Goal: Information Seeking & Learning: Learn about a topic

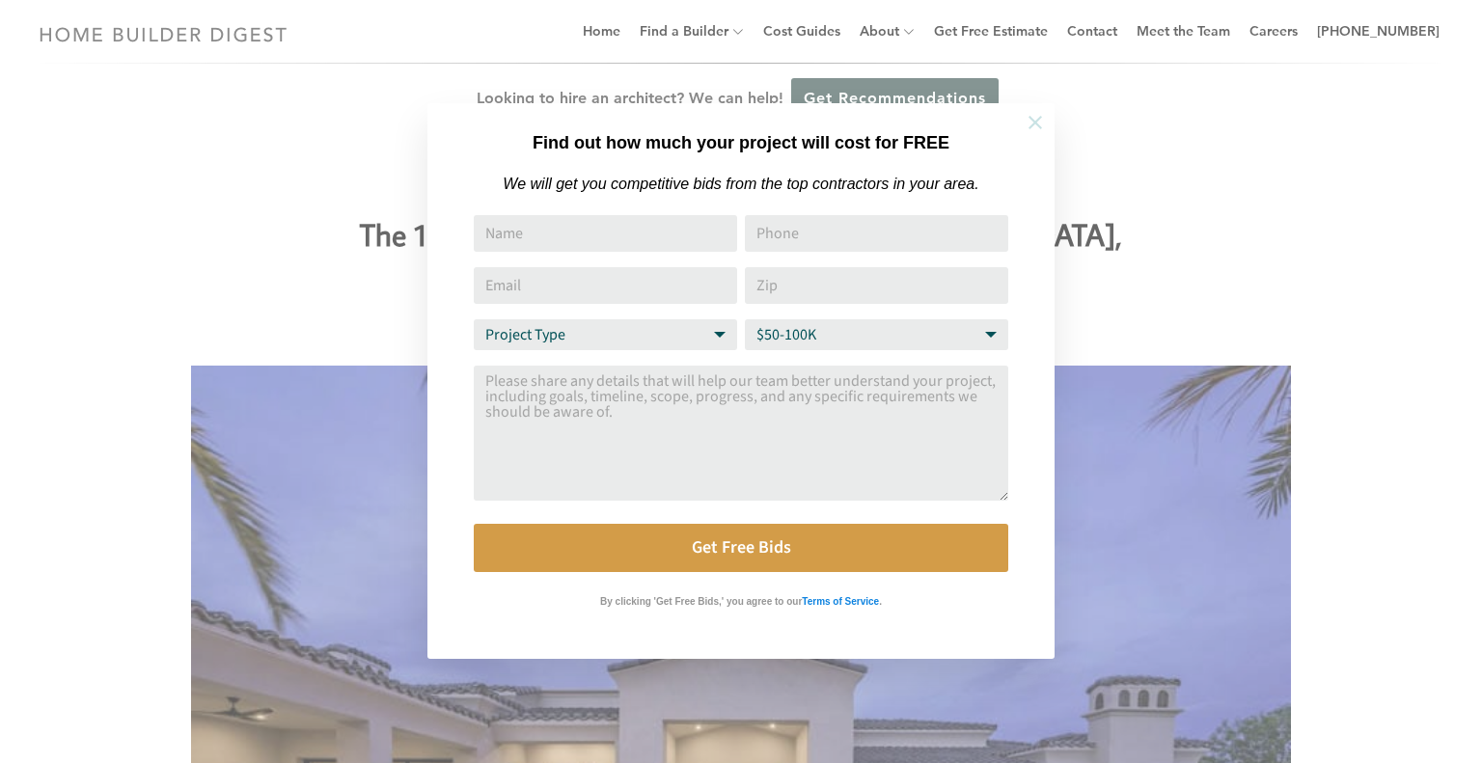
click at [1034, 125] on icon at bounding box center [1035, 122] width 21 height 21
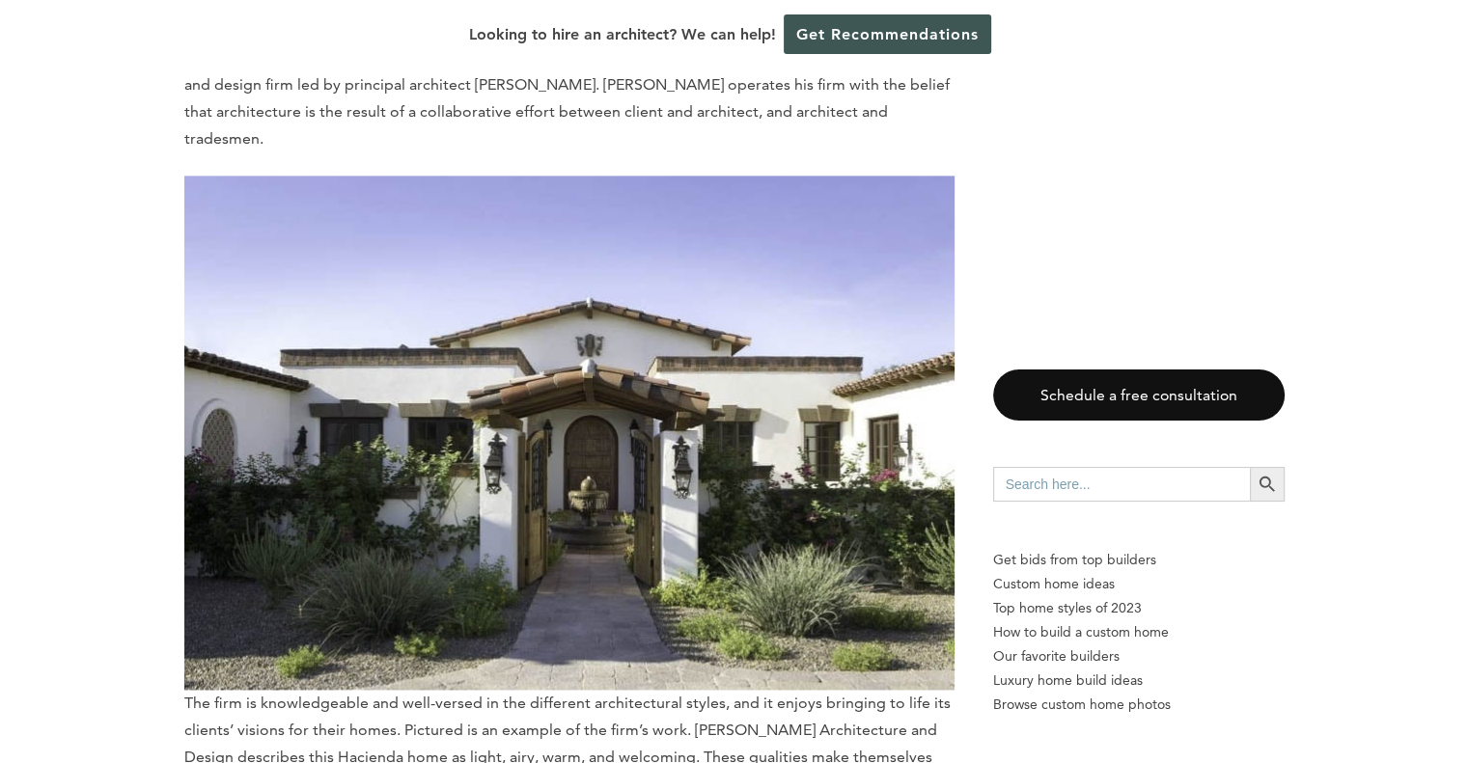
scroll to position [2316, 0]
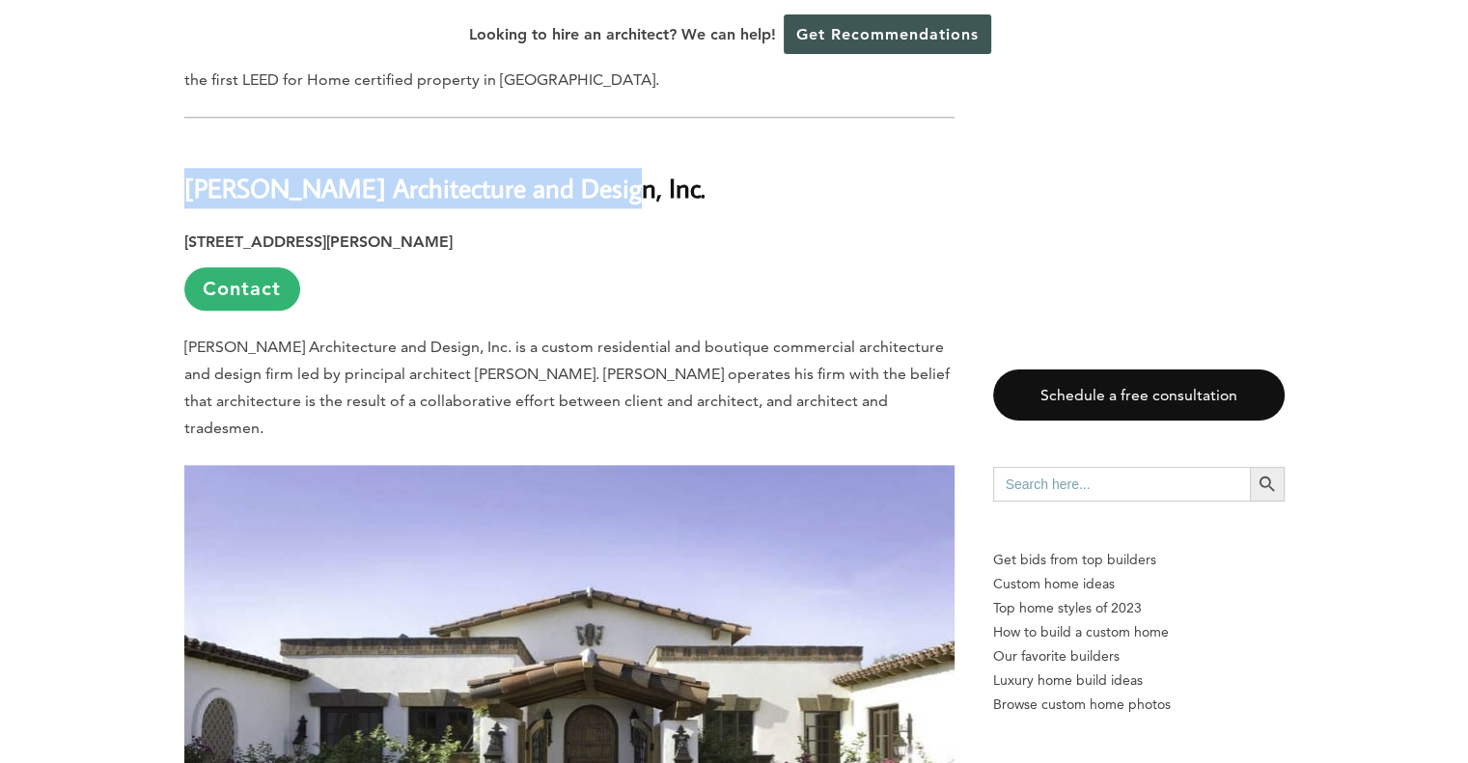
drag, startPoint x: 600, startPoint y: 147, endPoint x: 177, endPoint y: 157, distance: 423.7
copy b "[PERSON_NAME] Architecture and Design, Inc."
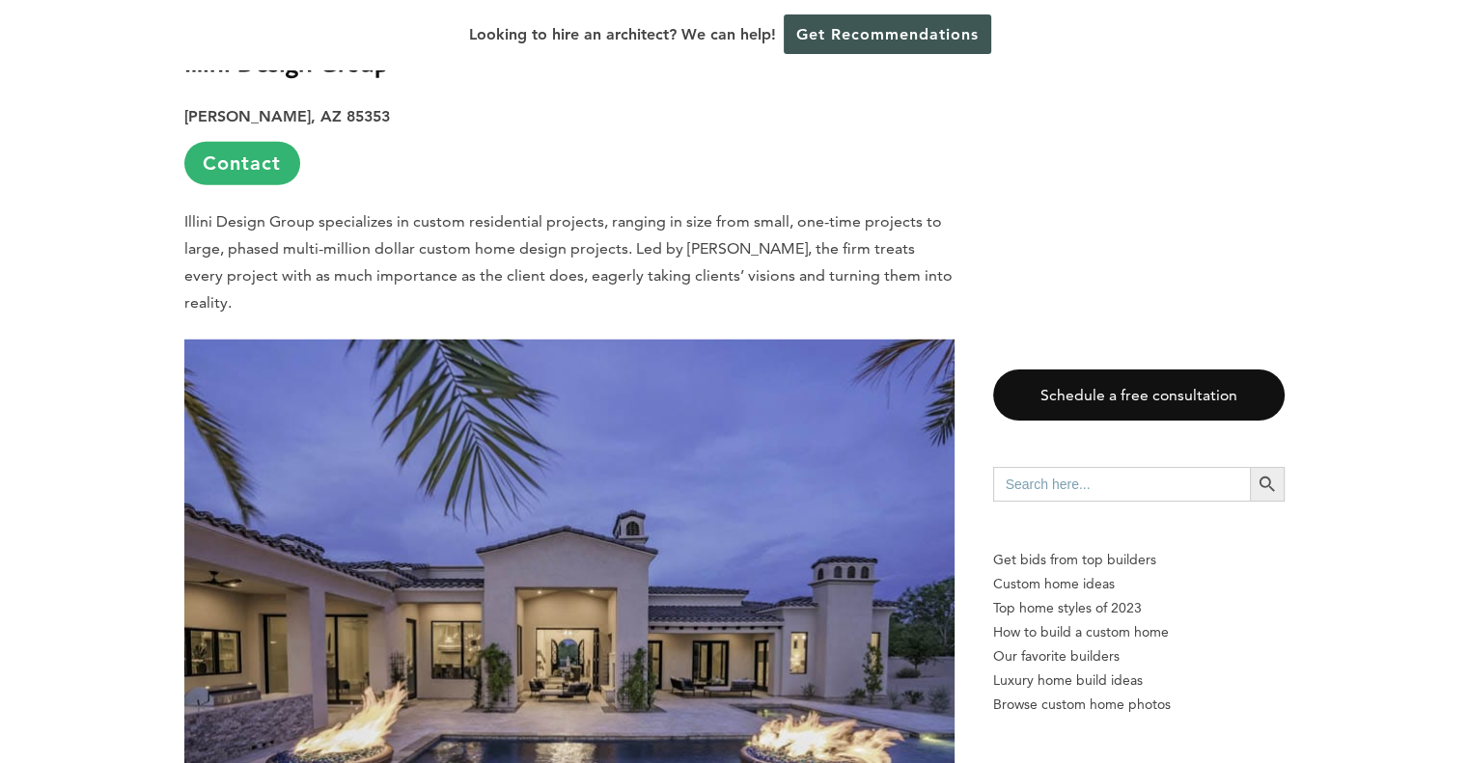
scroll to position [5211, 0]
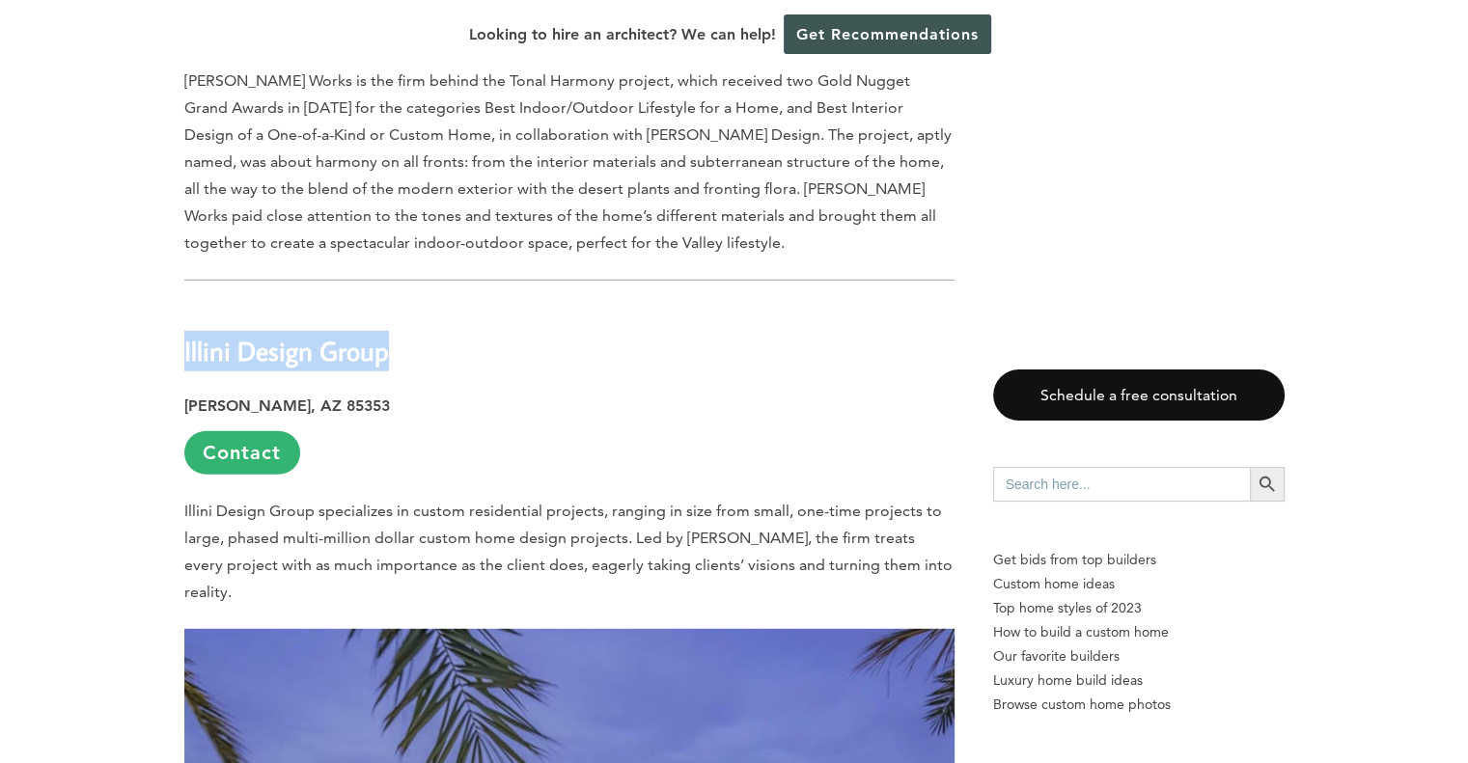
drag, startPoint x: 385, startPoint y: 253, endPoint x: 183, endPoint y: 257, distance: 201.7
click at [184, 334] on b "Illini Design Group" at bounding box center [286, 351] width 205 height 34
copy b "Illini Design Group"
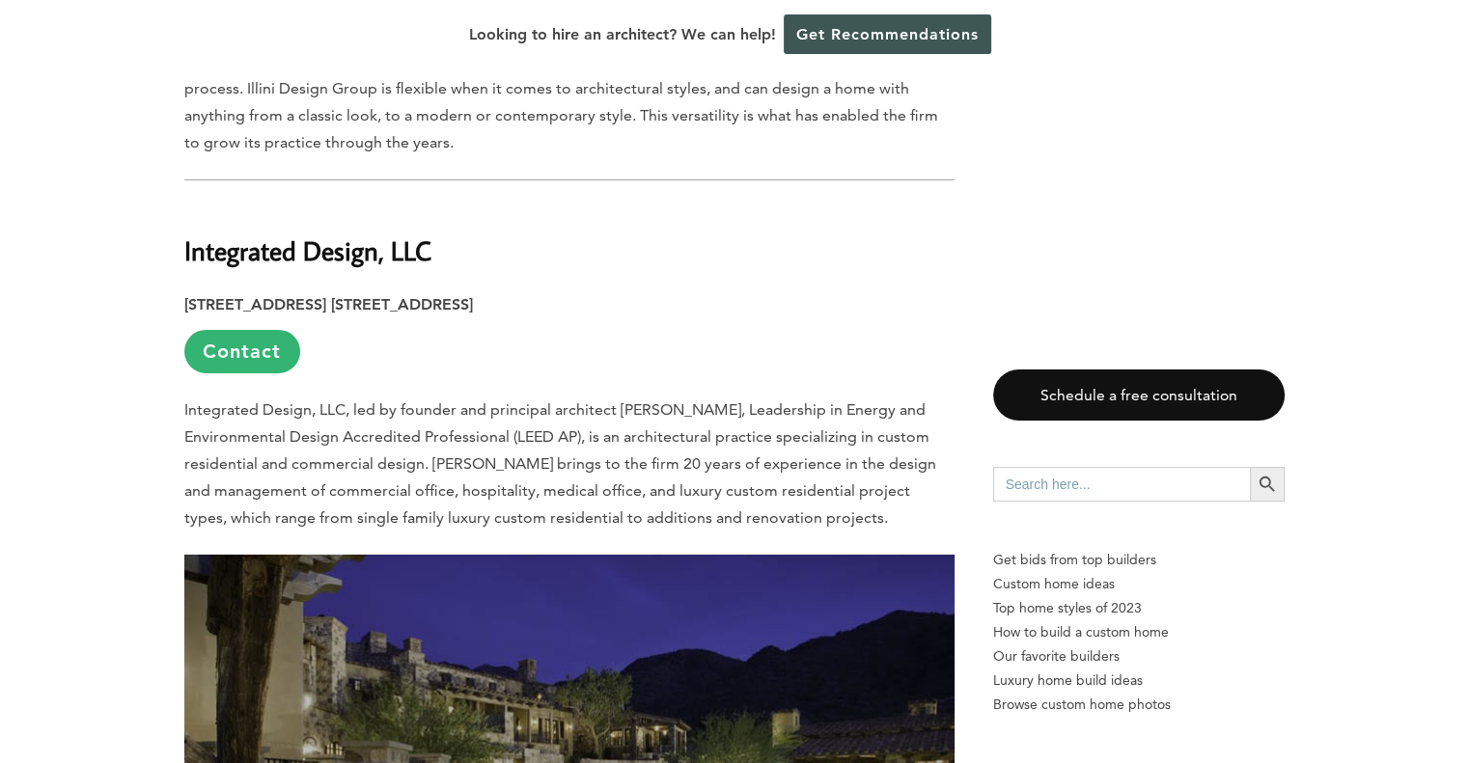
scroll to position [6176, 0]
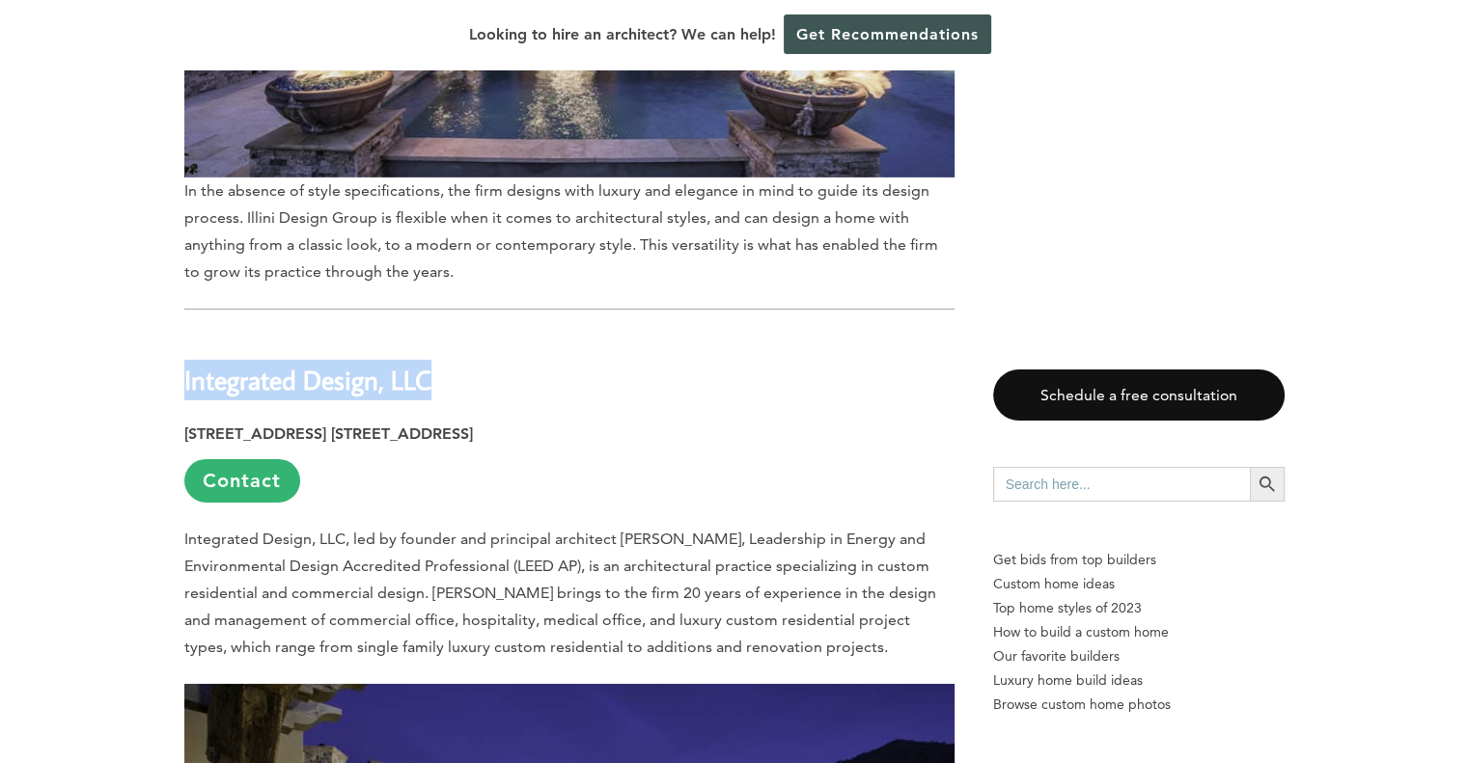
drag, startPoint x: 444, startPoint y: 266, endPoint x: 162, endPoint y: 250, distance: 282.2
copy b "Integrated Design, LLC"
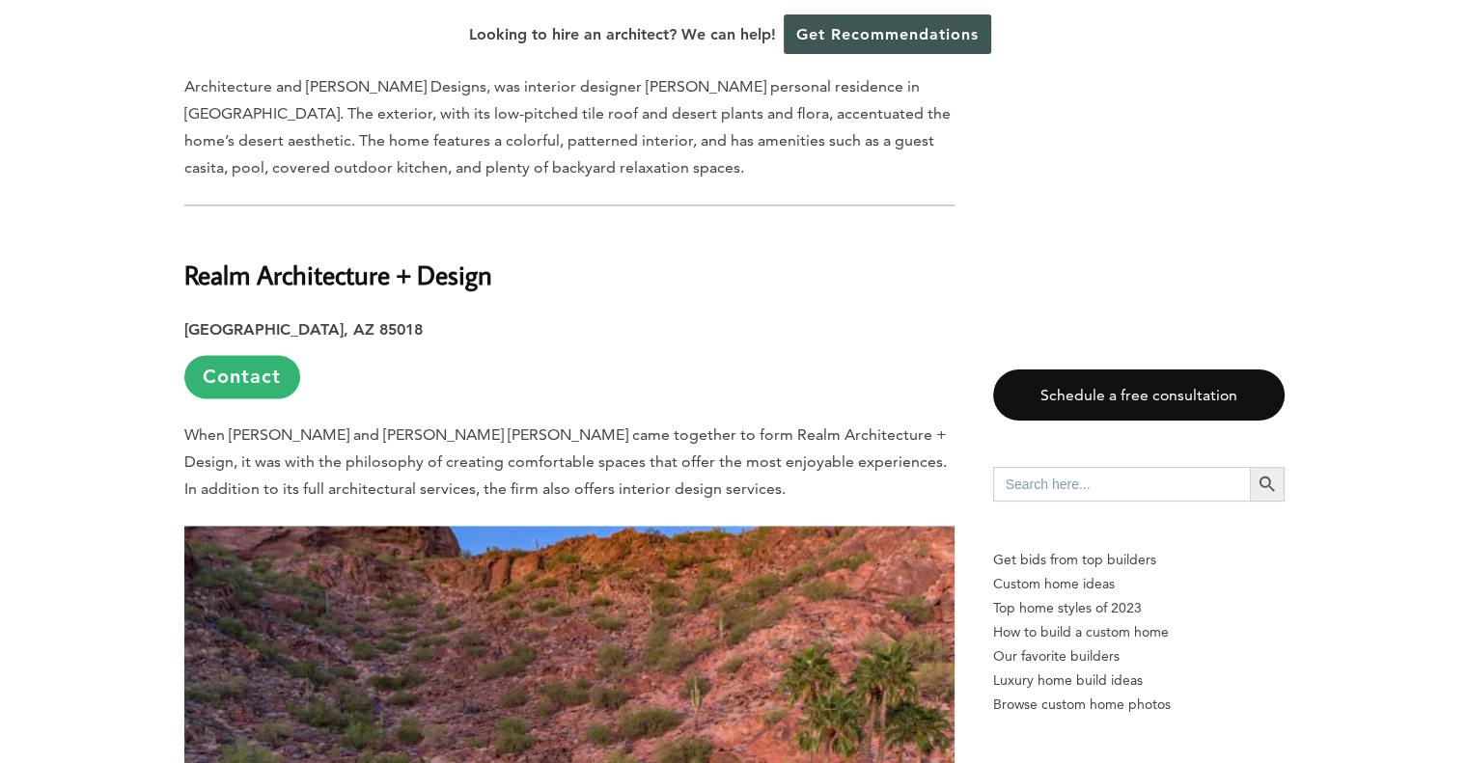
scroll to position [10132, 0]
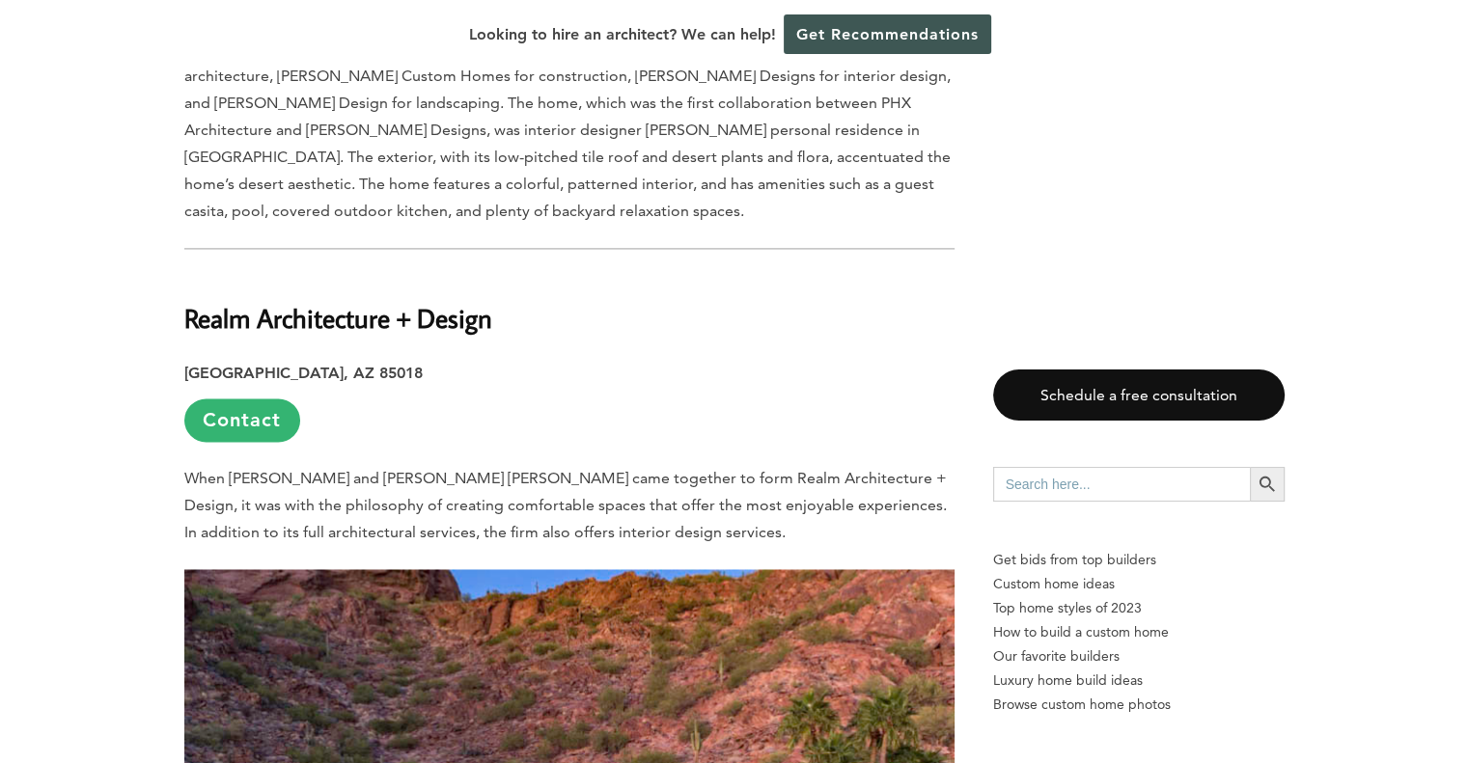
drag, startPoint x: 498, startPoint y: 160, endPoint x: 183, endPoint y: 167, distance: 314.6
click at [184, 301] on b "Realm Architecture + Design" at bounding box center [338, 318] width 308 height 34
copy b "Realm Architecture + Design"
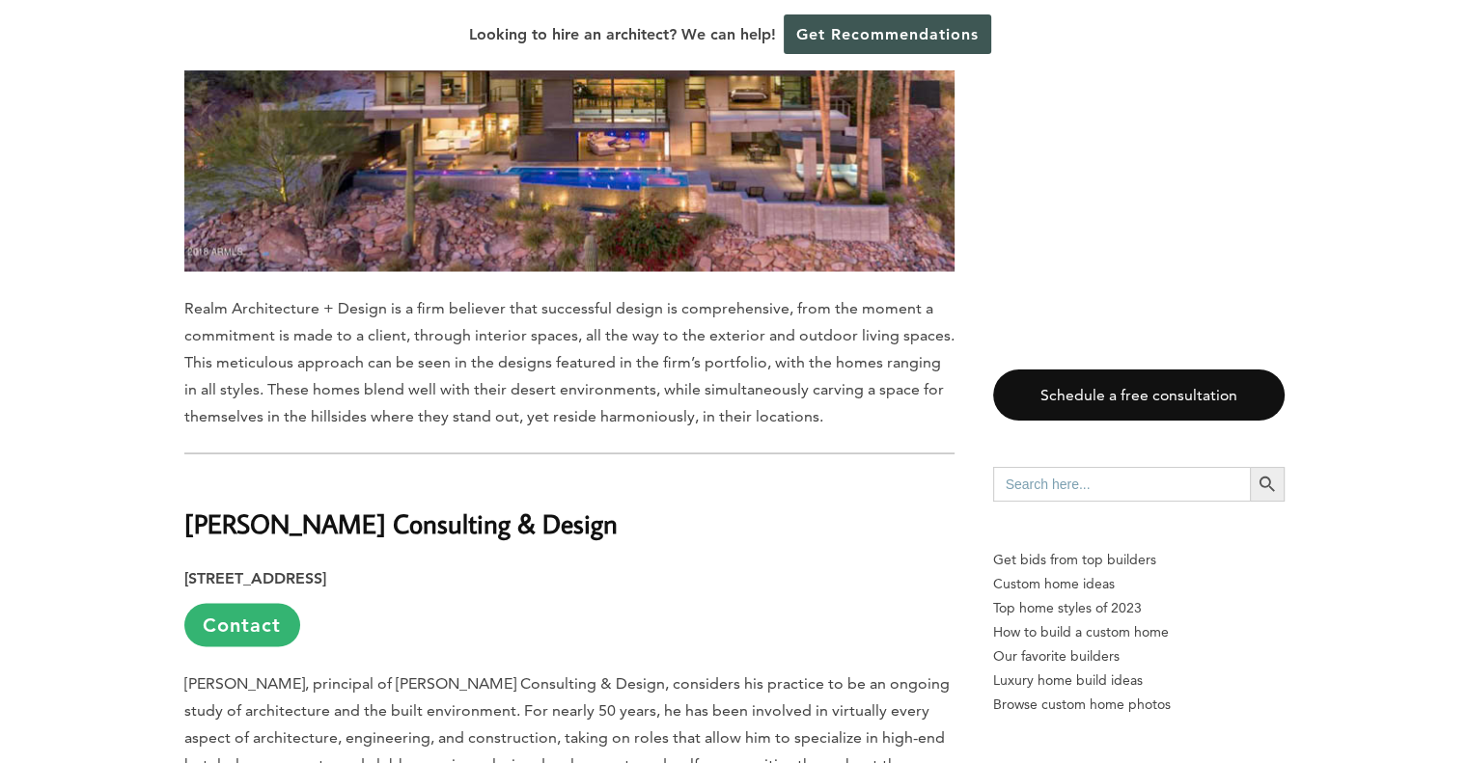
scroll to position [11193, 0]
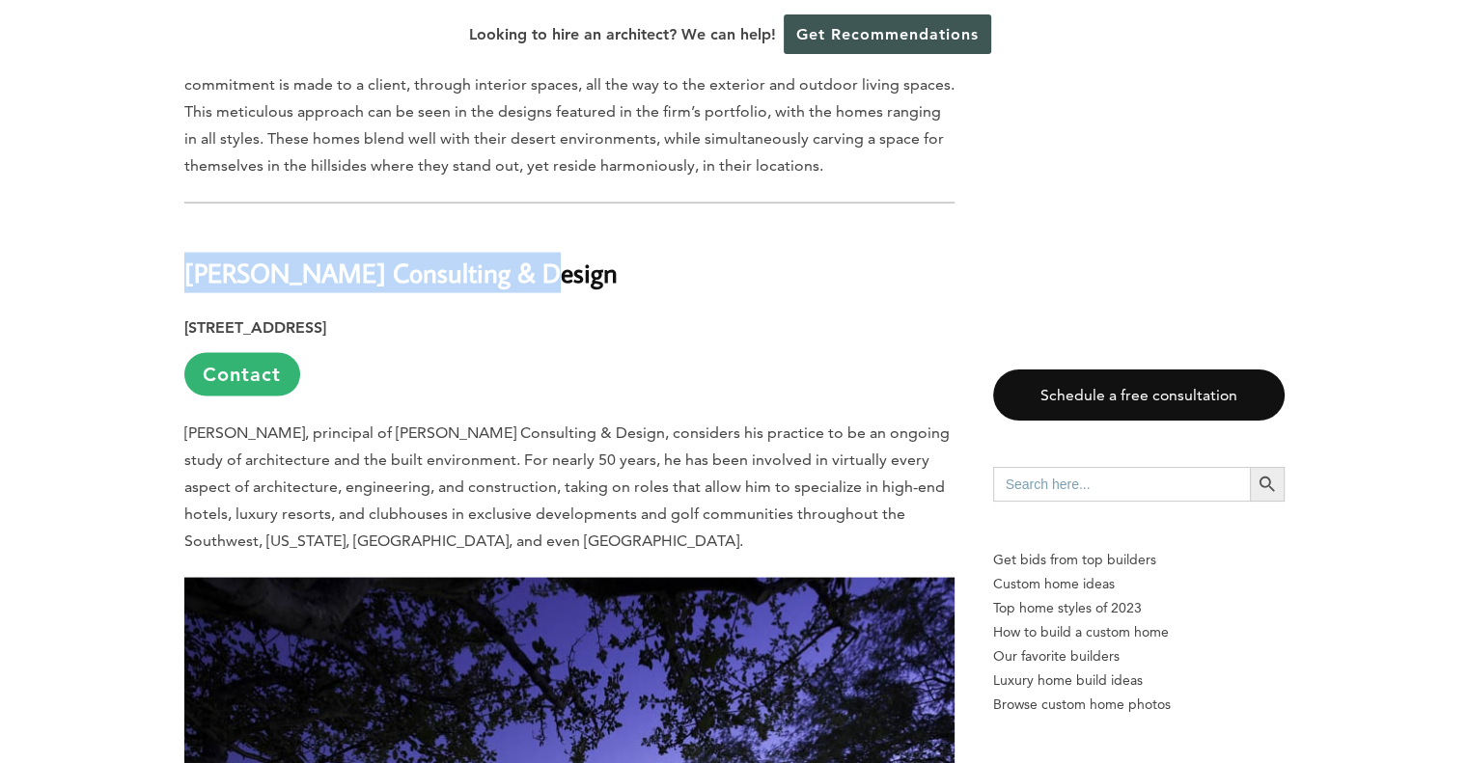
drag, startPoint x: 512, startPoint y: 126, endPoint x: 904, endPoint y: 1, distance: 411.4
copy b "[PERSON_NAME] Consulting & Design"
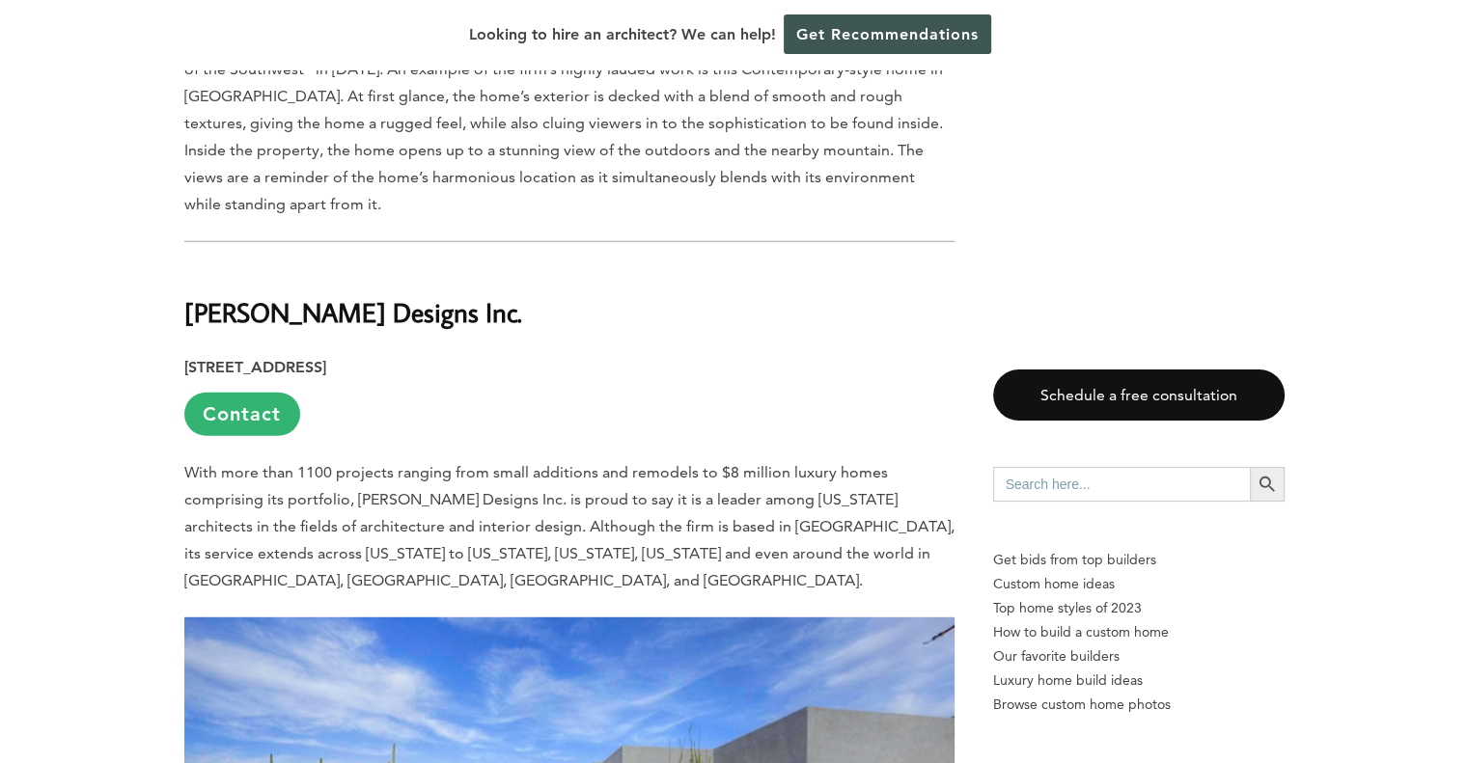
scroll to position [12351, 0]
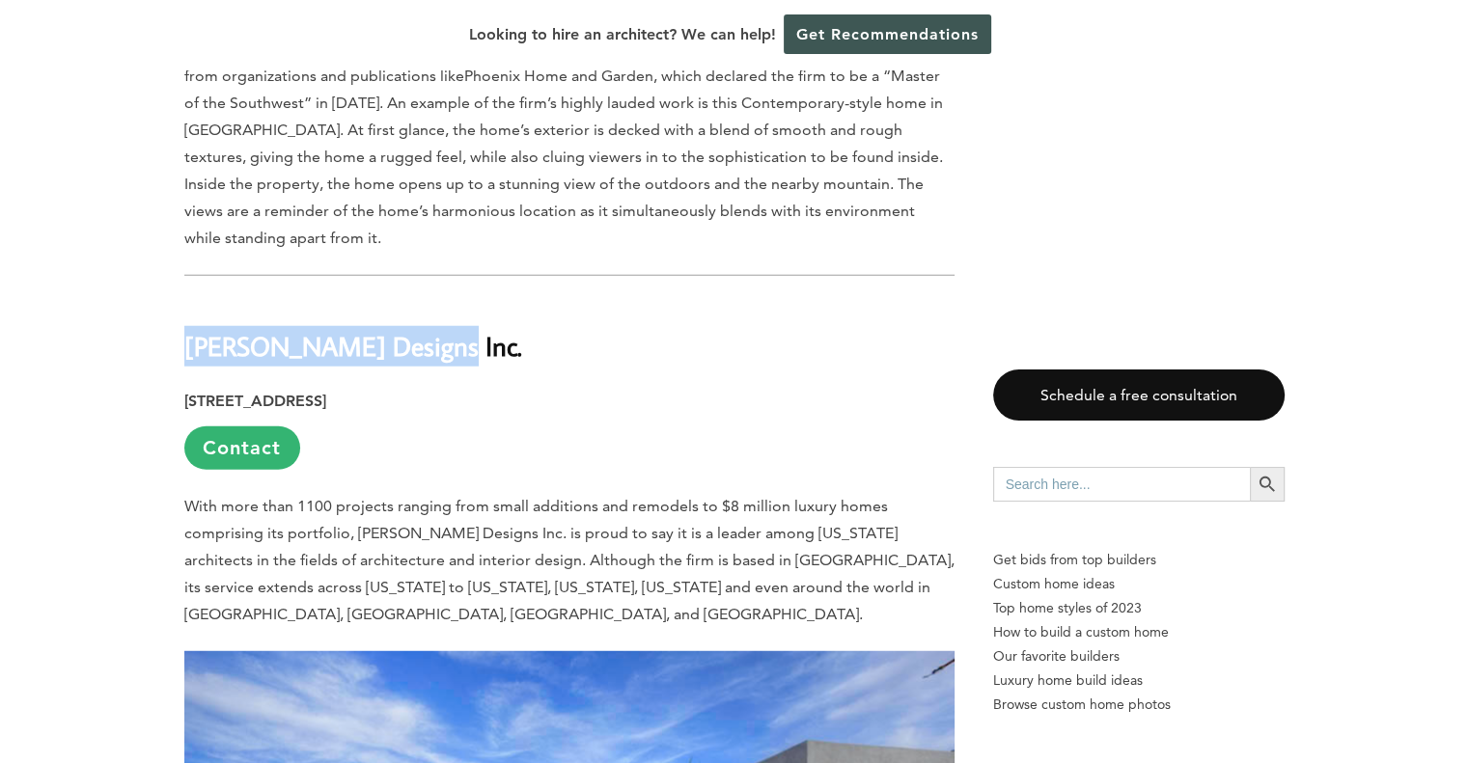
drag, startPoint x: 368, startPoint y: 175, endPoint x: 189, endPoint y: 170, distance: 178.6
click at [189, 299] on h2 "[PERSON_NAME] Designs Inc." at bounding box center [569, 332] width 770 height 67
copy b "[PERSON_NAME] Designs Inc."
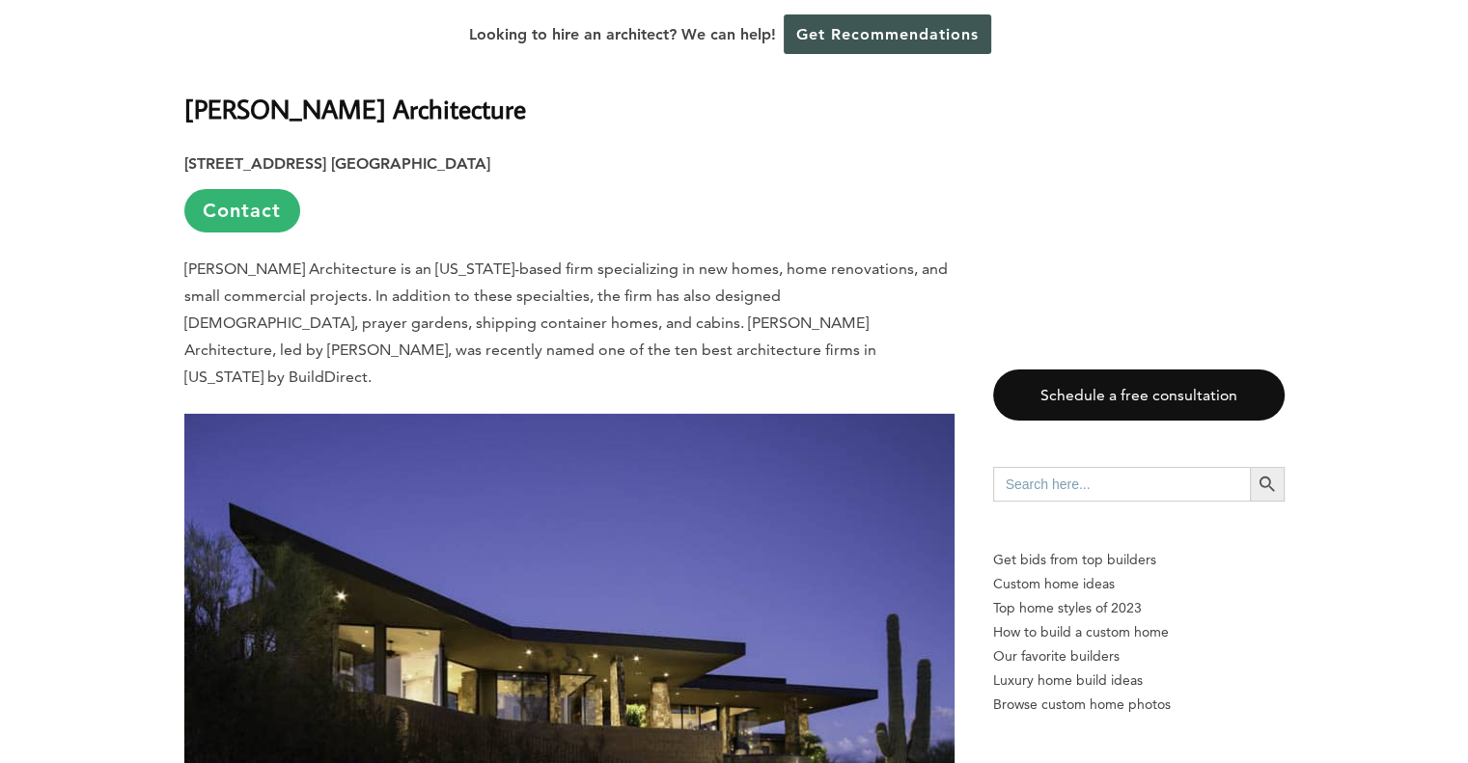
scroll to position [13316, 0]
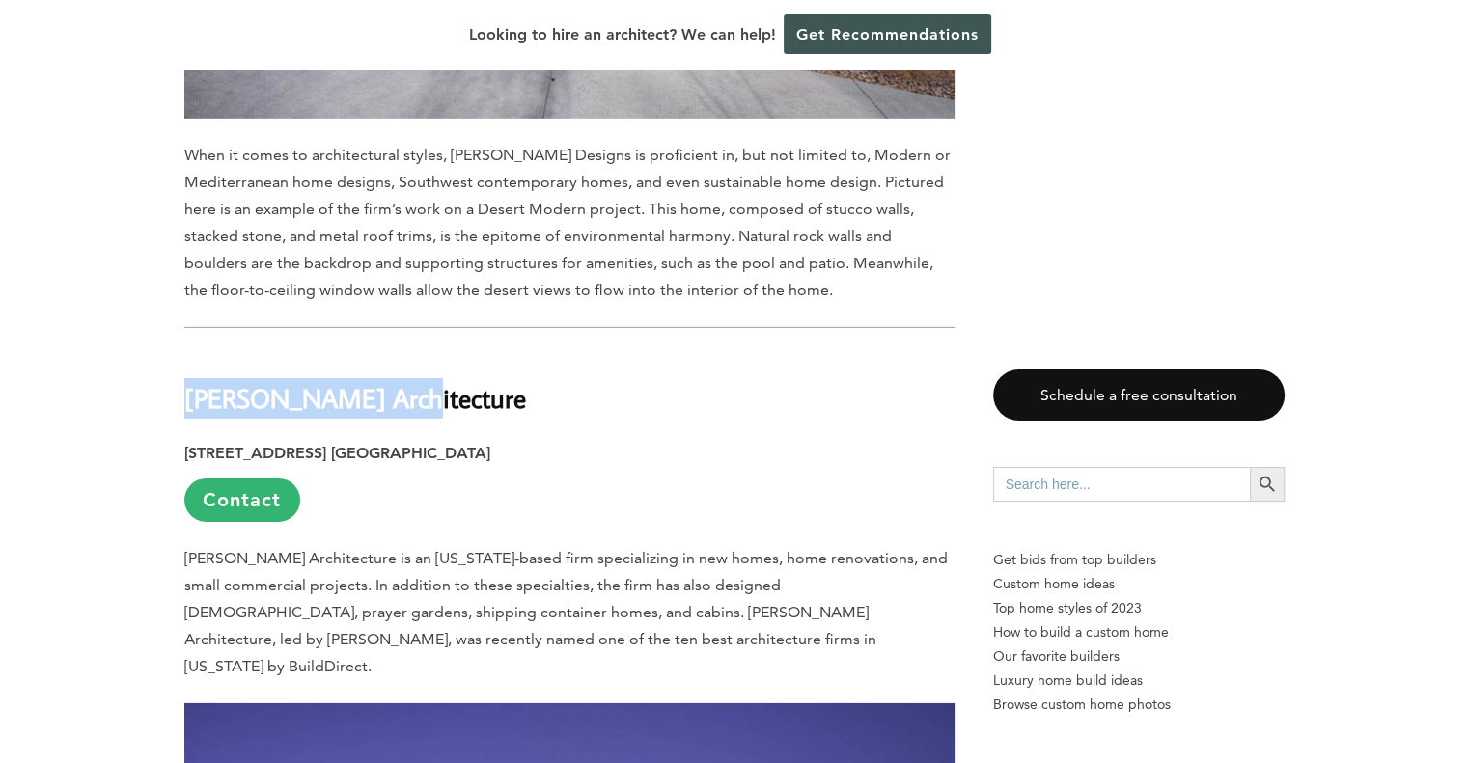
drag, startPoint x: 383, startPoint y: 194, endPoint x: 143, endPoint y: 199, distance: 240.3
copy b "[PERSON_NAME] Architecture"
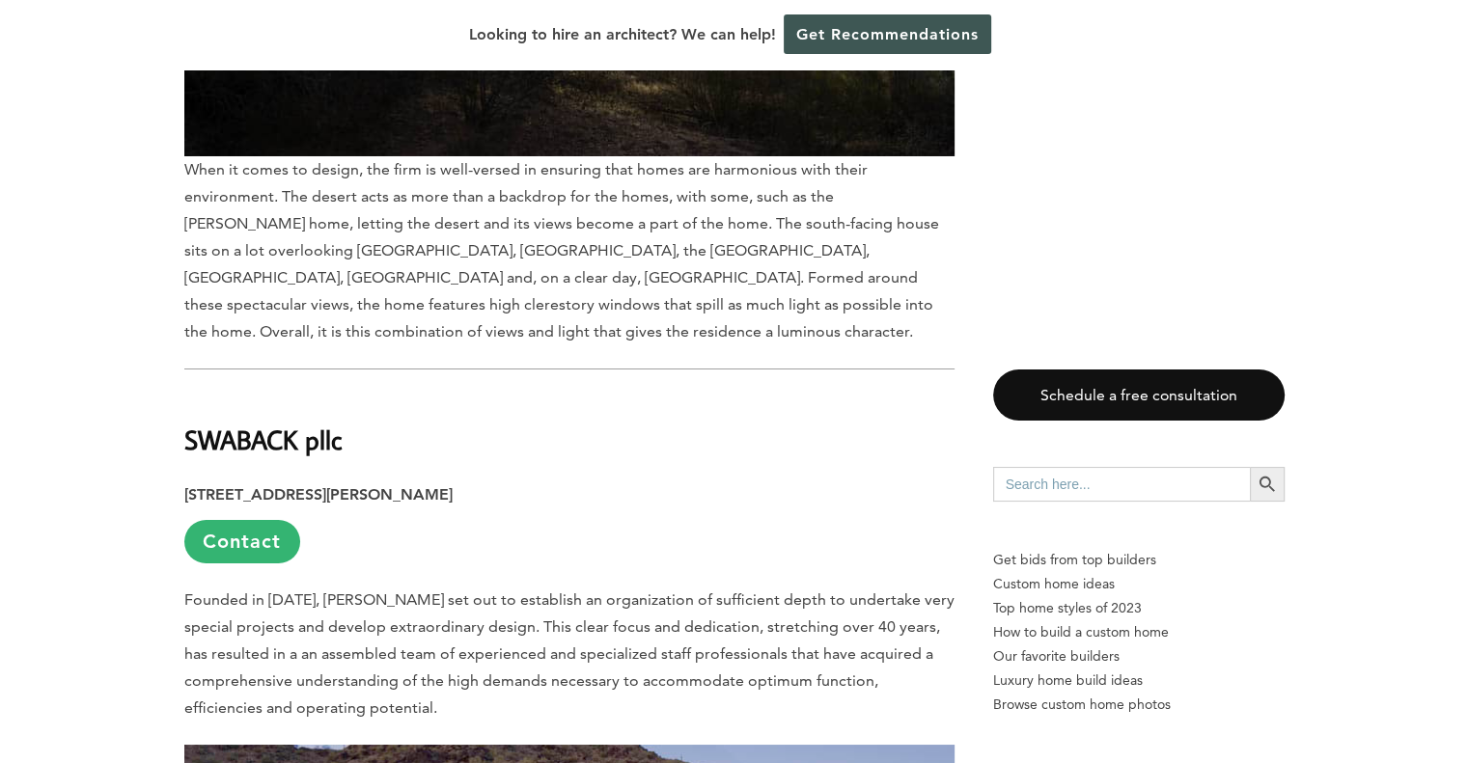
scroll to position [14474, 0]
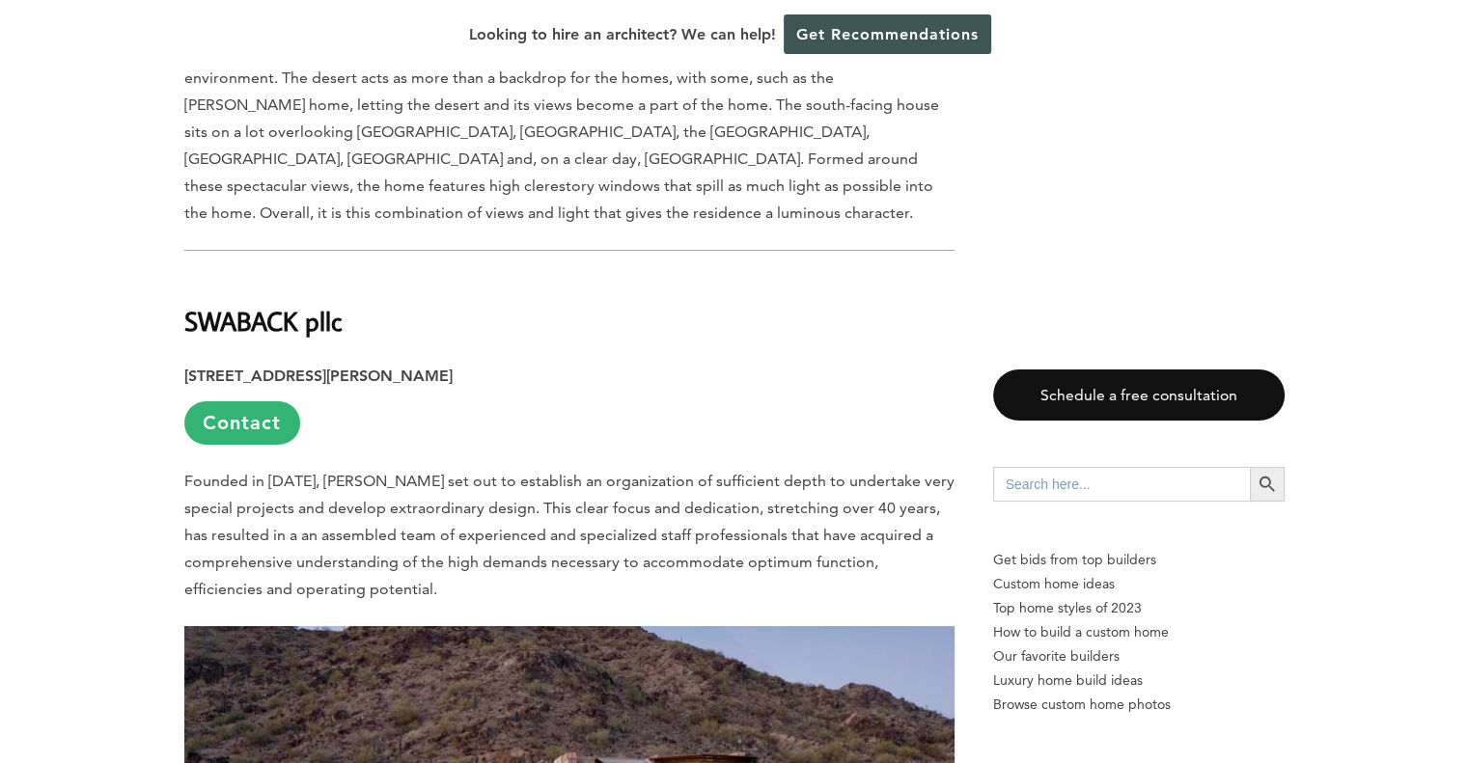
drag, startPoint x: 353, startPoint y: 86, endPoint x: 189, endPoint y: 89, distance: 164.1
click at [189, 274] on h2 "SWABACK pllc" at bounding box center [569, 307] width 770 height 67
copy b "SWABACK pllc"
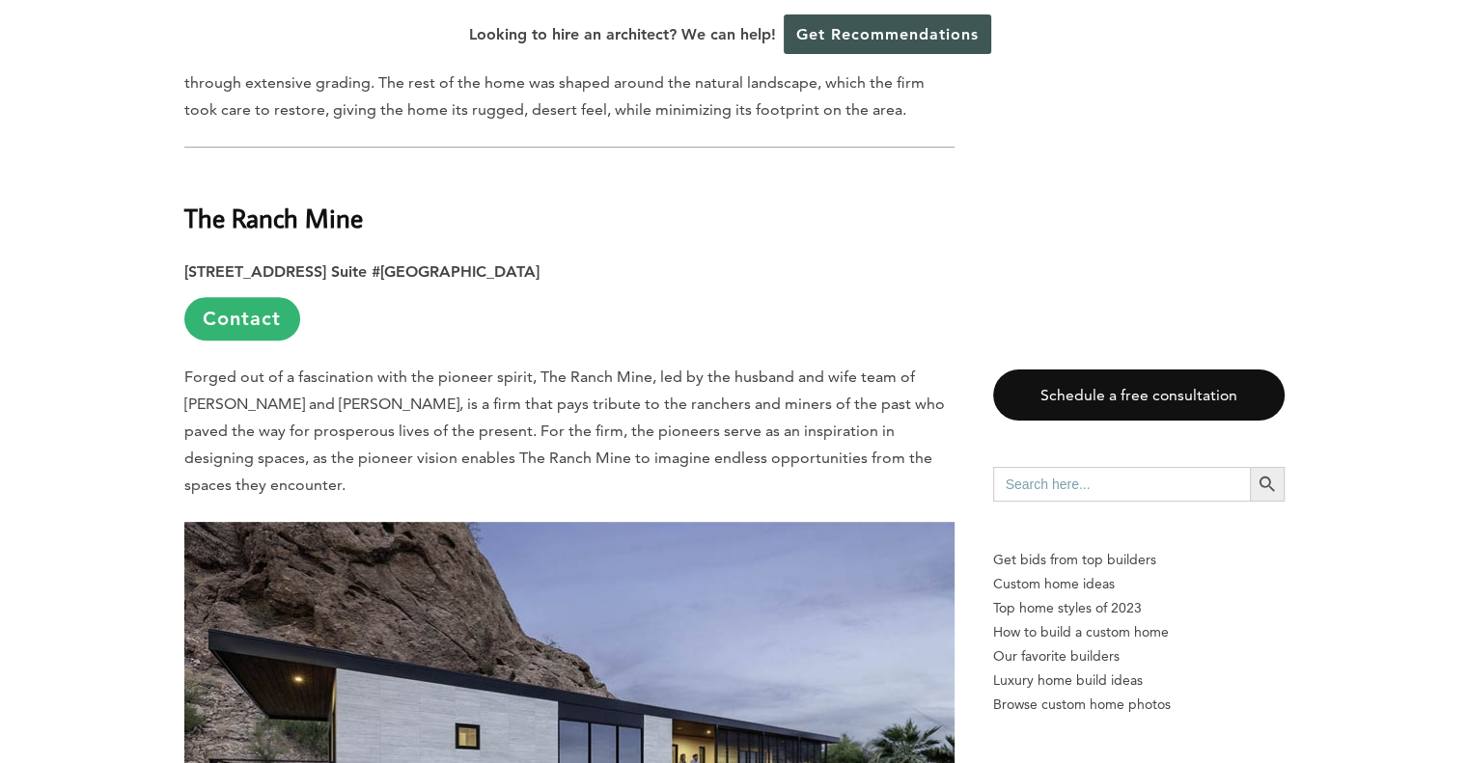
scroll to position [15343, 0]
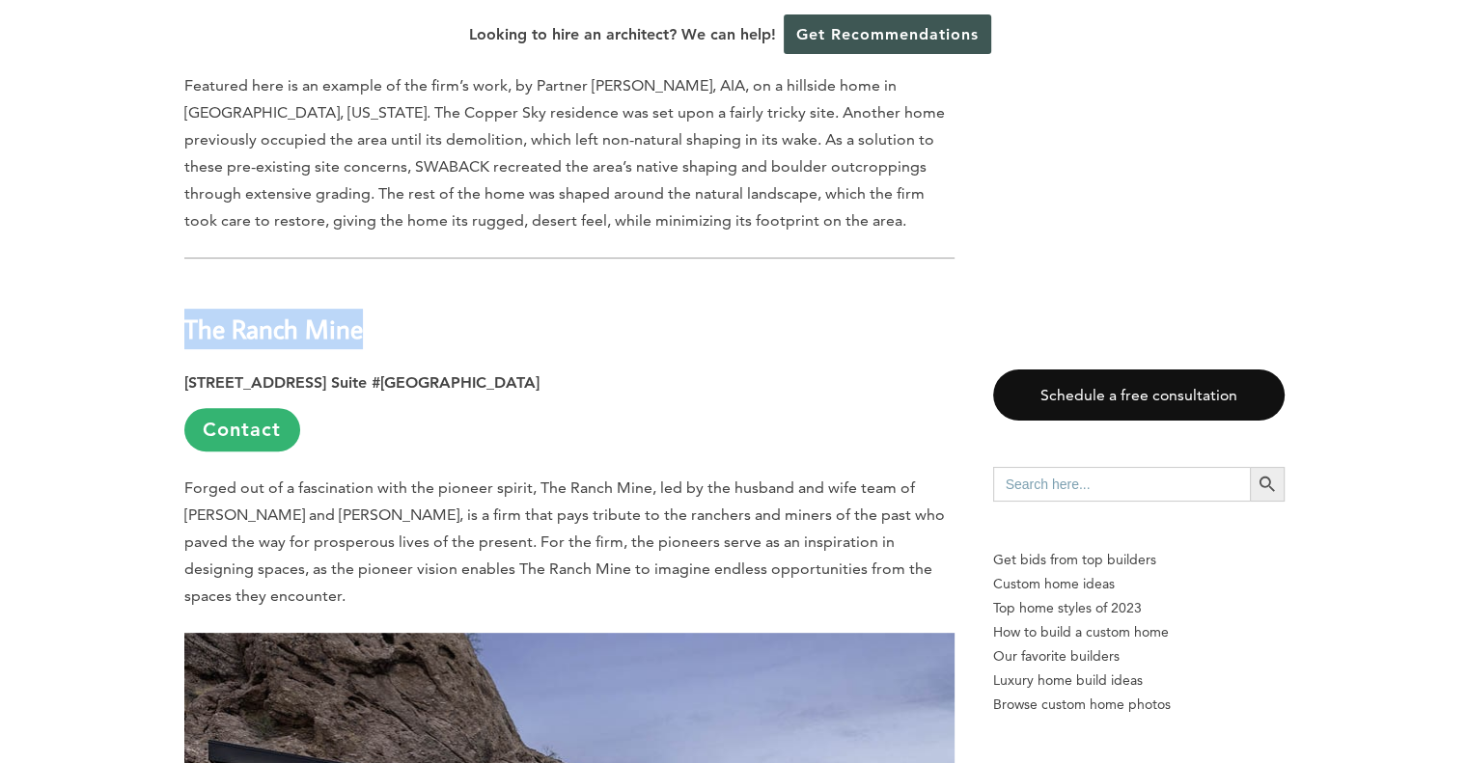
drag, startPoint x: 357, startPoint y: 96, endPoint x: 188, endPoint y: 94, distance: 168.9
click at [188, 312] on b "The Ranch Mine" at bounding box center [273, 329] width 179 height 34
copy b "The Ranch Mine"
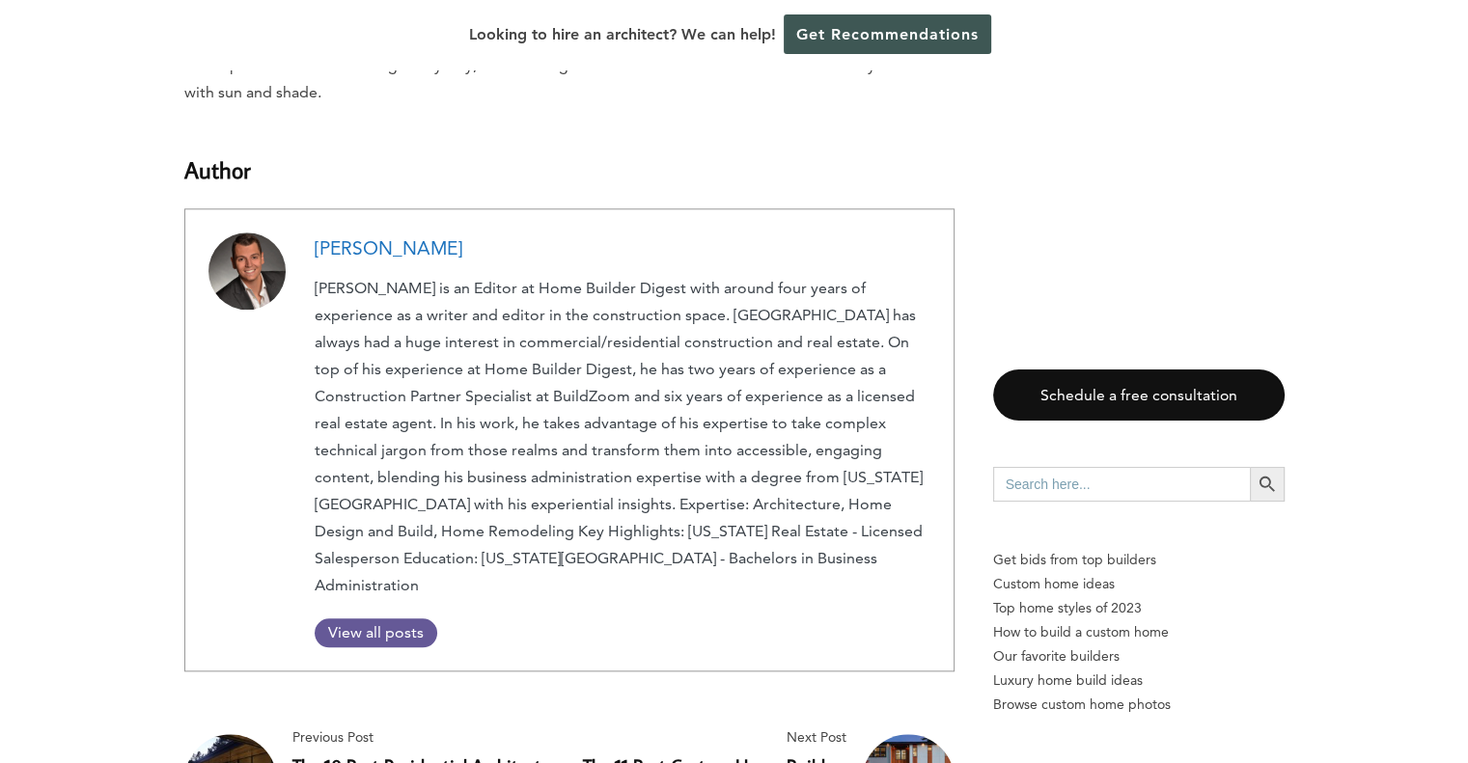
scroll to position [16694, 0]
